Goal: Obtain resource: Download file/media

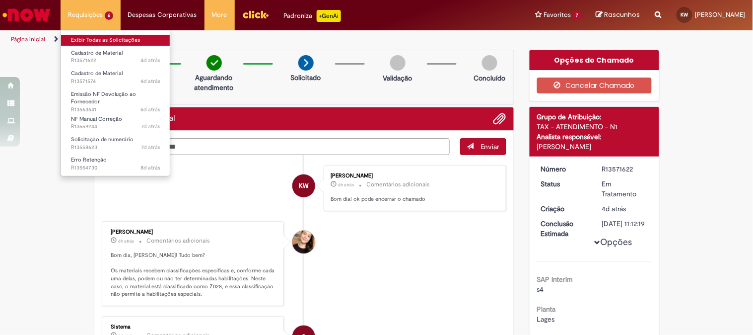
click at [96, 37] on link "Exibir Todas as Solicitações" at bounding box center [115, 40] width 109 height 11
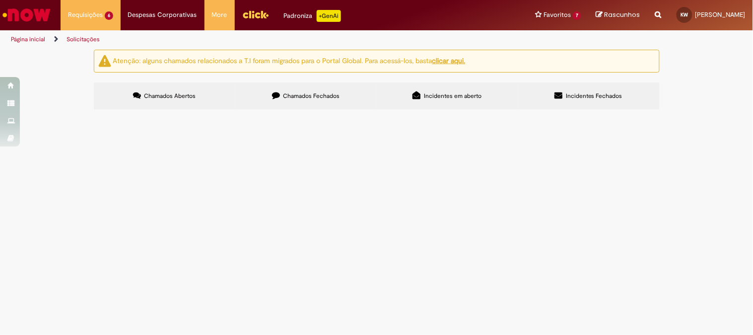
click at [305, 99] on span "Chamados Fechados" at bounding box center [311, 96] width 57 height 8
click at [0, 0] on link "2" at bounding box center [0, 0] width 0 height 0
click at [0, 0] on input "Pesquisar" at bounding box center [0, 0] width 0 height 0
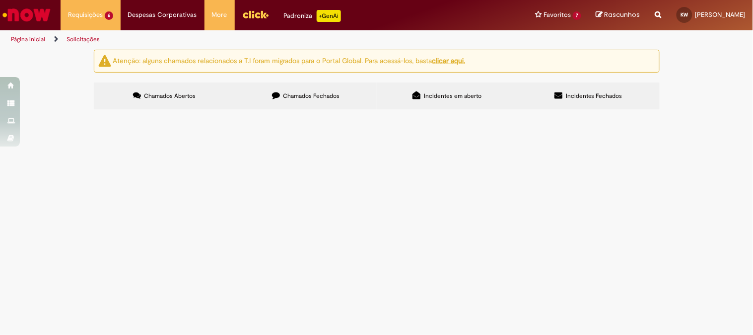
click at [0, 0] on input "Pesquisar" at bounding box center [0, 0] width 0 height 0
paste input "*********"
type input "*"
click at [0, 0] on span "Boa tarde, codigo fornecedor S4 294146.SN-18" at bounding box center [0, 0] width 0 height 0
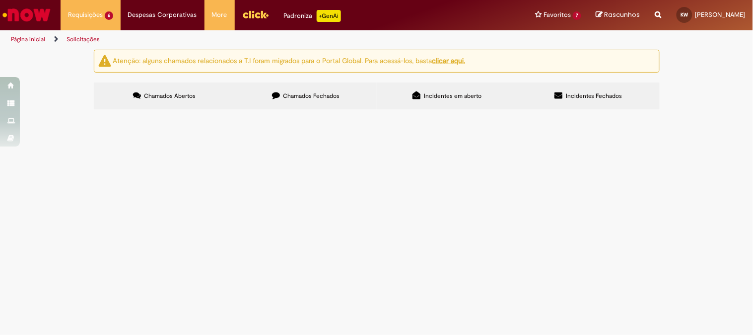
click at [0, 0] on span "Boa tarde, codigo fornecedor S4 294146.SN-18" at bounding box center [0, 0] width 0 height 0
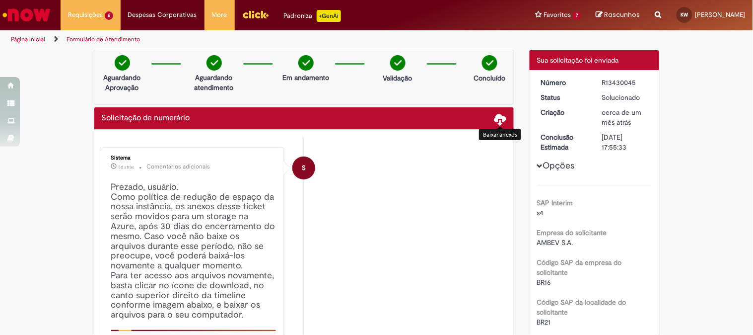
click at [497, 120] on span at bounding box center [501, 119] width 12 height 12
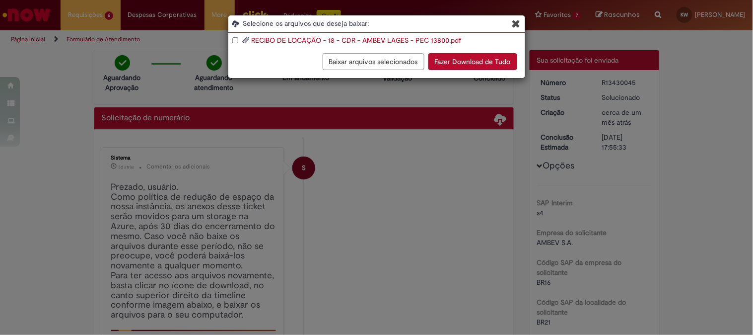
click at [466, 63] on button "Fazer Download de Tudo" at bounding box center [473, 61] width 89 height 17
